Goal: Task Accomplishment & Management: Use online tool/utility

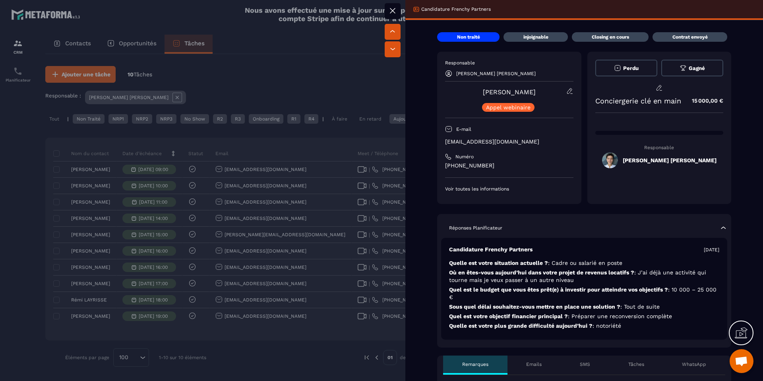
click at [143, 184] on div at bounding box center [381, 190] width 763 height 381
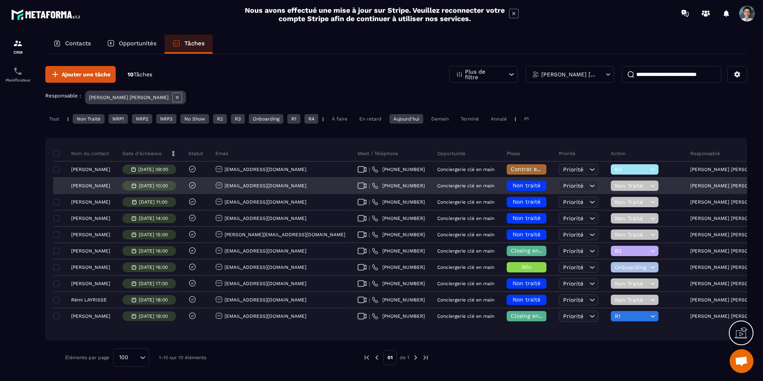
drag, startPoint x: 394, startPoint y: 186, endPoint x: 353, endPoint y: 186, distance: 40.5
click at [353, 186] on div "| [PHONE_NUMBER]" at bounding box center [391, 186] width 79 height 16
copy p "[PHONE_NUMBER]"
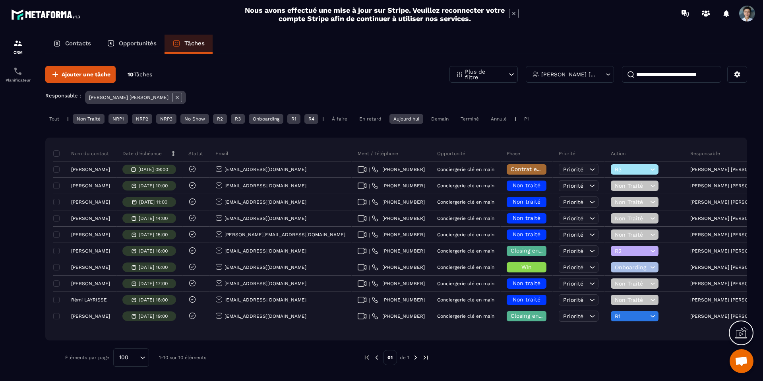
click at [375, 116] on div "En retard" at bounding box center [370, 119] width 30 height 10
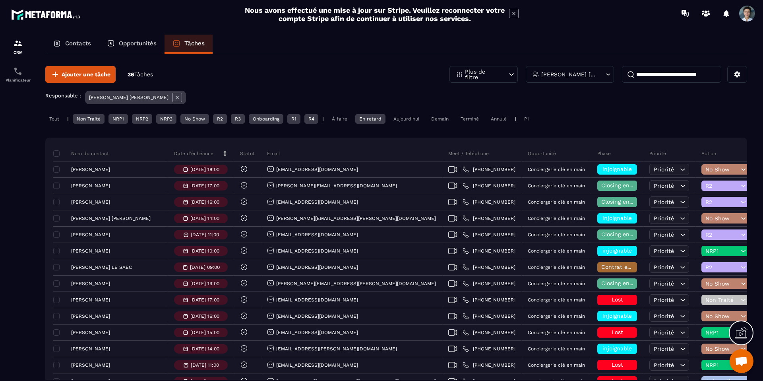
click at [414, 118] on div "Aujourd'hui" at bounding box center [406, 119] width 34 height 10
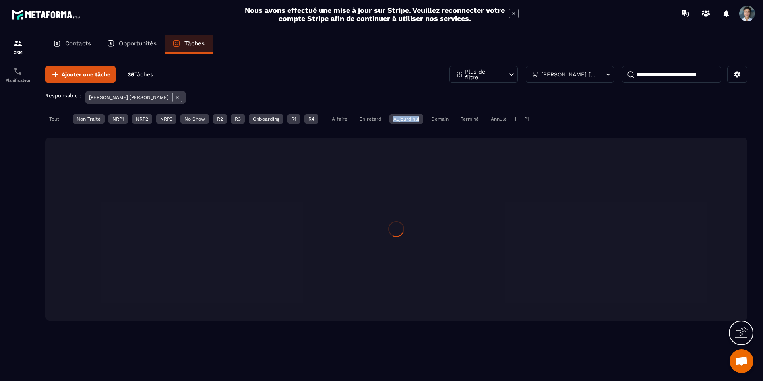
click at [414, 118] on div "Aujourd'hui" at bounding box center [406, 119] width 34 height 10
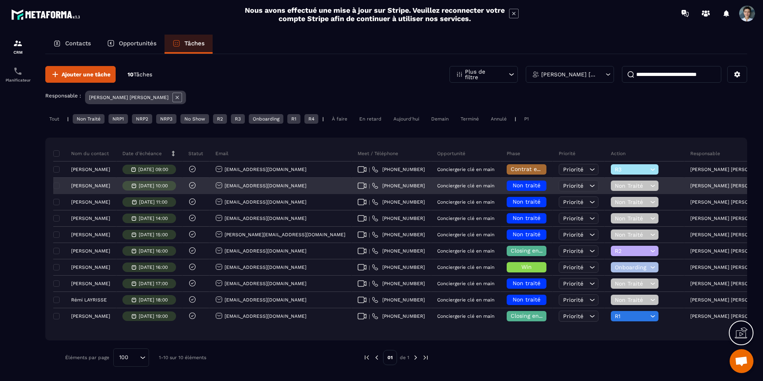
click at [110, 186] on p "[PERSON_NAME]" at bounding box center [90, 186] width 39 height 6
